Goal: Task Accomplishment & Management: Complete application form

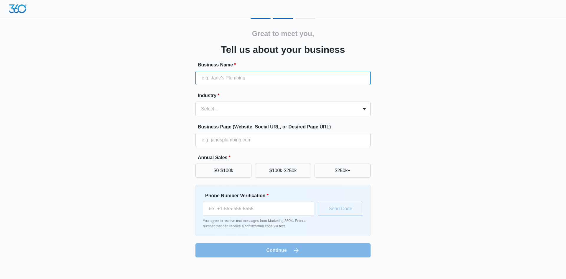
click at [219, 78] on input "Business Name *" at bounding box center [283, 78] width 175 height 14
type input "Anointed hair"
click at [223, 110] on div at bounding box center [276, 109] width 150 height 8
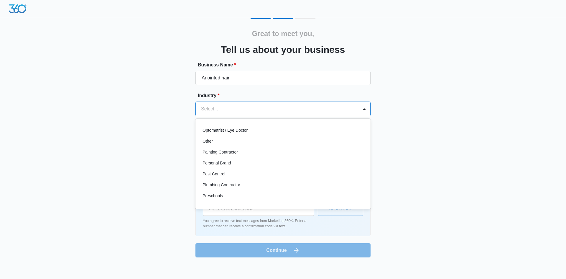
scroll to position [354, 0]
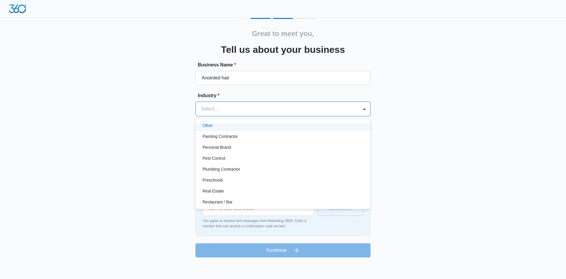
click at [291, 126] on div "Other" at bounding box center [283, 125] width 160 height 6
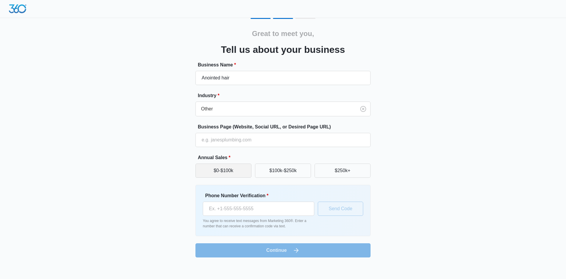
click at [231, 170] on button "$0-$100k" at bounding box center [224, 170] width 56 height 14
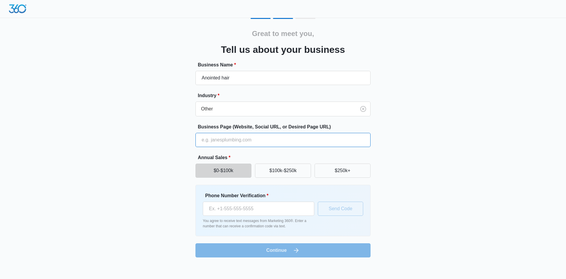
click at [223, 135] on input "Business Page (Website, Social URL, or Desired Page URL)" at bounding box center [283, 140] width 175 height 14
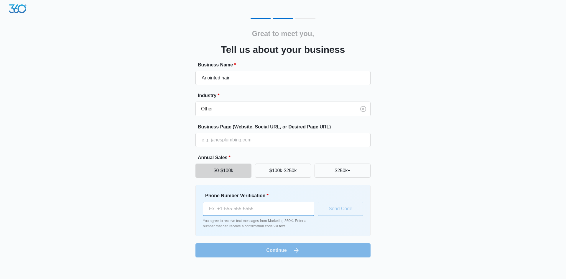
click at [261, 206] on input "Phone Number Verification *" at bounding box center [258, 208] width 111 height 14
type input "[PHONE_NUMBER]"
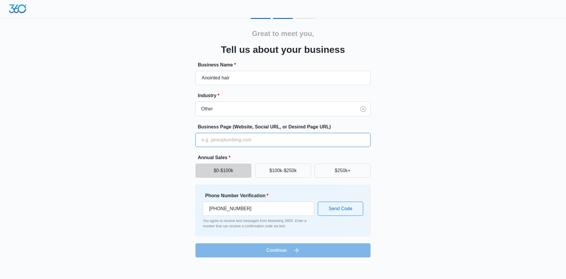
click at [204, 140] on input "Business Page (Website, Social URL, or Desired Page URL)" at bounding box center [283, 140] width 175 height 14
click at [289, 252] on form "Business Name * Anointed hair Industry * Other Business Page (Website, Social U…" at bounding box center [283, 159] width 175 height 196
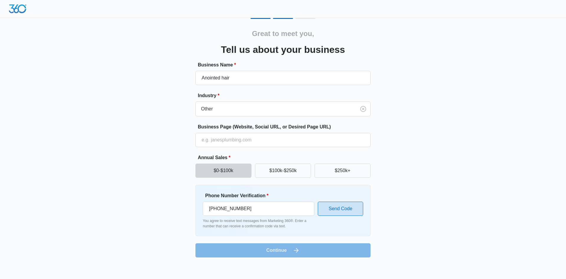
click at [339, 210] on button "Send Code" at bounding box center [340, 208] width 45 height 14
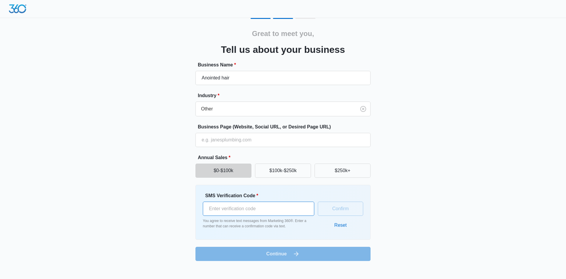
click at [273, 210] on input "SMS Verification Code *" at bounding box center [258, 208] width 111 height 14
type input "800714"
click at [342, 208] on button "Confirm" at bounding box center [340, 208] width 45 height 14
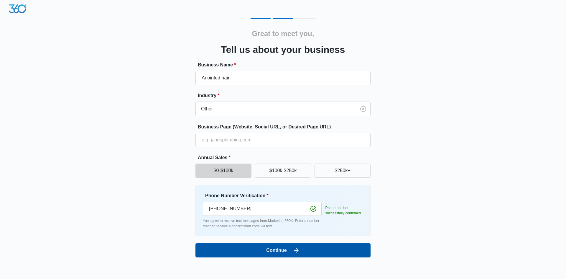
click at [286, 249] on button "Continue" at bounding box center [283, 250] width 175 height 14
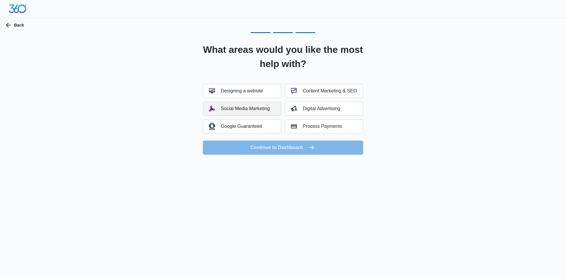
click at [259, 111] on div "Social Media Marketing" at bounding box center [239, 109] width 61 height 6
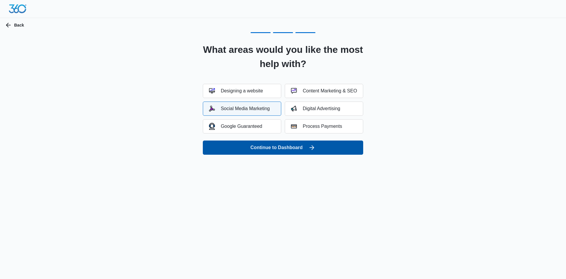
click at [278, 147] on button "Continue to Dashboard" at bounding box center [283, 147] width 160 height 14
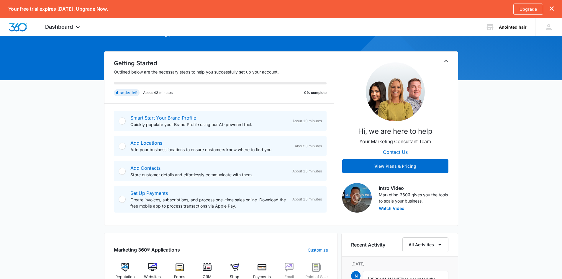
scroll to position [43, 0]
